Goal: Task Accomplishment & Management: Use online tool/utility

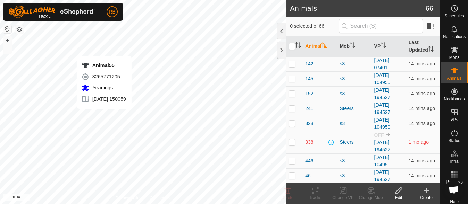
checkbox input "true"
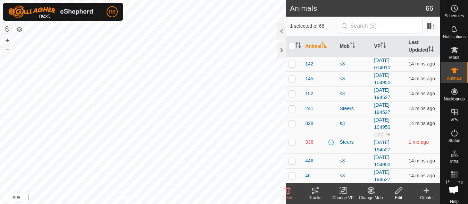
click at [319, 196] on div "Tracks" at bounding box center [315, 198] width 28 height 6
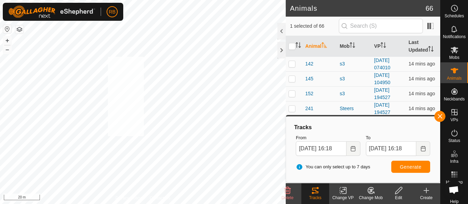
checkbox input "true"
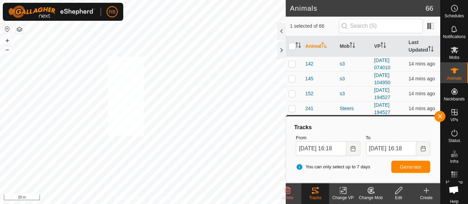
checkbox input "true"
drag, startPoint x: 440, startPoint y: 118, endPoint x: 312, endPoint y: 190, distance: 145.8
click at [312, 190] on icon at bounding box center [315, 191] width 6 height 6
click at [440, 117] on button "button" at bounding box center [439, 116] width 11 height 11
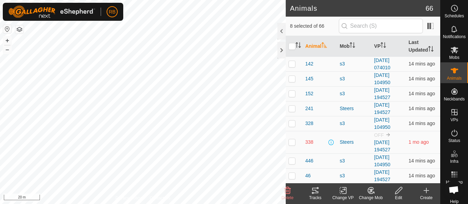
click at [321, 189] on tracks-svg-icon at bounding box center [315, 191] width 28 height 8
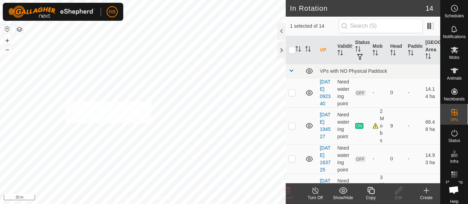
checkbox input "true"
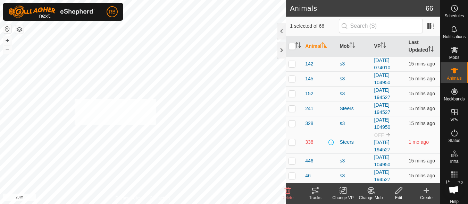
checkbox input "true"
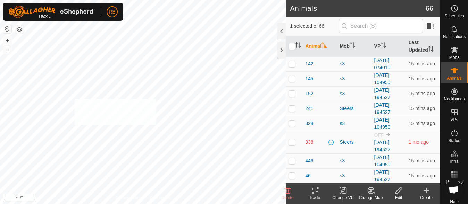
checkbox input "true"
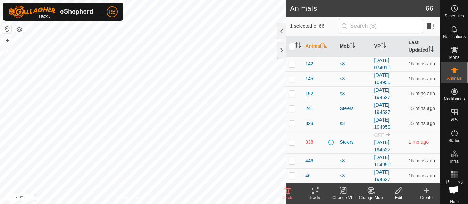
checkbox input "true"
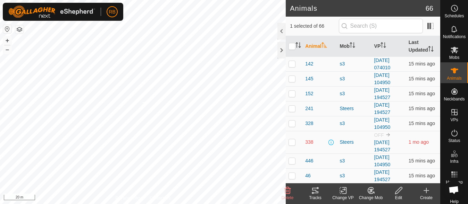
checkbox input "true"
click at [310, 187] on tracks-svg-icon at bounding box center [315, 191] width 28 height 8
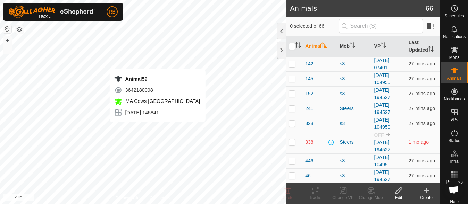
checkbox input "true"
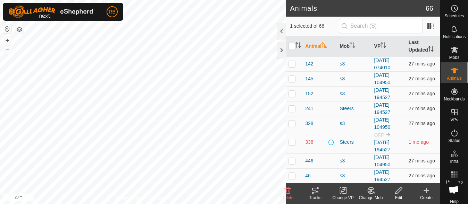
click at [315, 191] on icon at bounding box center [315, 191] width 6 height 6
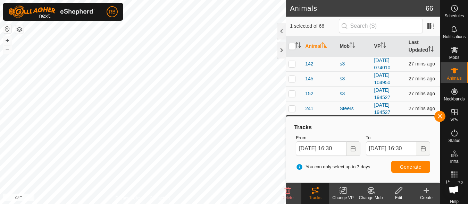
click at [363, 88] on div "Animals 66 1 selected of 66 Animal Mob VP Last Updated 142 s3 2025-08-25 074010…" at bounding box center [220, 102] width 440 height 204
